Goal: Information Seeking & Learning: Learn about a topic

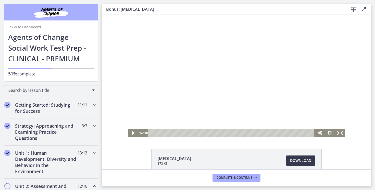
click at [270, 82] on div at bounding box center [237, 76] width 218 height 122
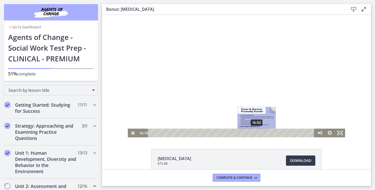
click at [257, 133] on div "16:52" at bounding box center [232, 132] width 160 height 9
click at [255, 132] on div "16:30" at bounding box center [232, 132] width 160 height 9
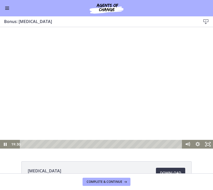
click at [139, 122] on div at bounding box center [106, 88] width 213 height 120
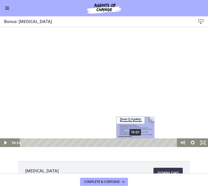
click at [136, 144] on div "19:01" at bounding box center [99, 142] width 151 height 9
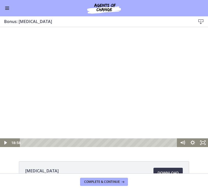
click at [187, 83] on div at bounding box center [104, 88] width 208 height 117
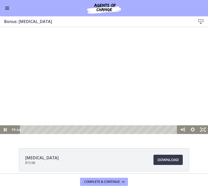
scroll to position [13, 0]
click at [163, 159] on span "Download Opens in a new window" at bounding box center [168, 159] width 21 height 6
click at [202, 88] on div at bounding box center [104, 74] width 208 height 117
click at [173, 78] on div at bounding box center [104, 74] width 208 height 117
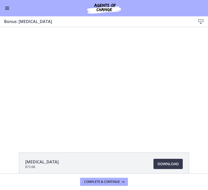
scroll to position [0, 0]
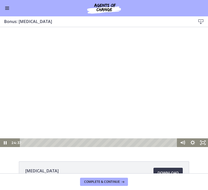
click at [184, 63] on div at bounding box center [104, 88] width 208 height 117
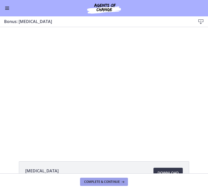
click at [119, 181] on span "Complete & continue" at bounding box center [102, 182] width 36 height 4
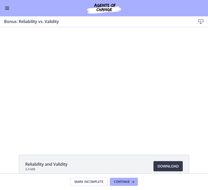
click at [135, 100] on div at bounding box center [104, 85] width 206 height 116
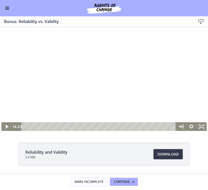
scroll to position [17, 0]
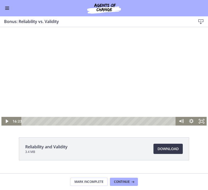
click at [7, 6] on button "Enable menu" at bounding box center [7, 8] width 6 height 6
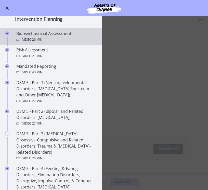
scroll to position [154, 0]
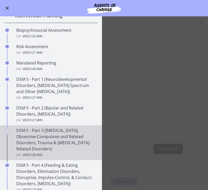
click at [64, 140] on div "DSM 5 - Part 3 ([MEDICAL_DATA], Obsessive-Compulsive and Related Disorders, Tra…" at bounding box center [56, 142] width 80 height 31
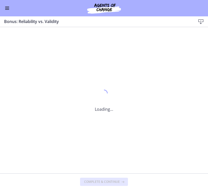
scroll to position [0, 0]
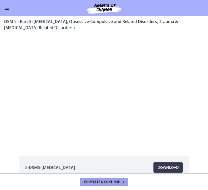
drag, startPoint x: 110, startPoint y: 183, endPoint x: 115, endPoint y: 153, distance: 30.6
click at [115, 153] on div "5-DSM5-[MEDICAL_DATA] Download Opens in a new window 6-DSM5-Obsessive-Compulsiv…" at bounding box center [104, 111] width 208 height 157
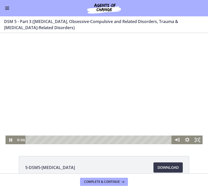
click at [21, 45] on div at bounding box center [103, 88] width 197 height 111
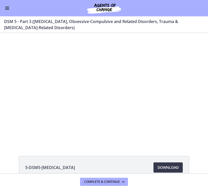
click at [9, 9] on button "Enable menu" at bounding box center [7, 8] width 6 height 6
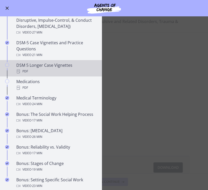
scroll to position [311, 0]
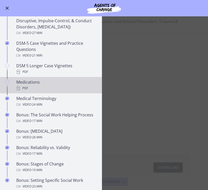
click at [41, 86] on div "PDF" at bounding box center [56, 88] width 80 height 6
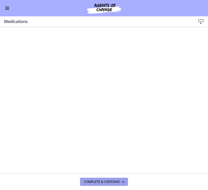
click at [112, 184] on button "Complete & continue" at bounding box center [104, 181] width 48 height 8
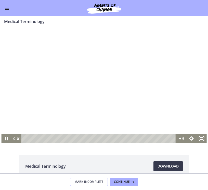
click at [48, 75] on div at bounding box center [104, 85] width 206 height 116
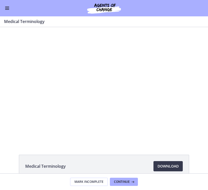
click at [9, 10] on button "Enable menu" at bounding box center [7, 8] width 6 height 6
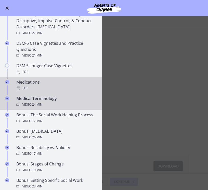
click at [55, 81] on div "Medications PDF" at bounding box center [56, 85] width 80 height 12
